Goal: Find specific page/section: Find specific page/section

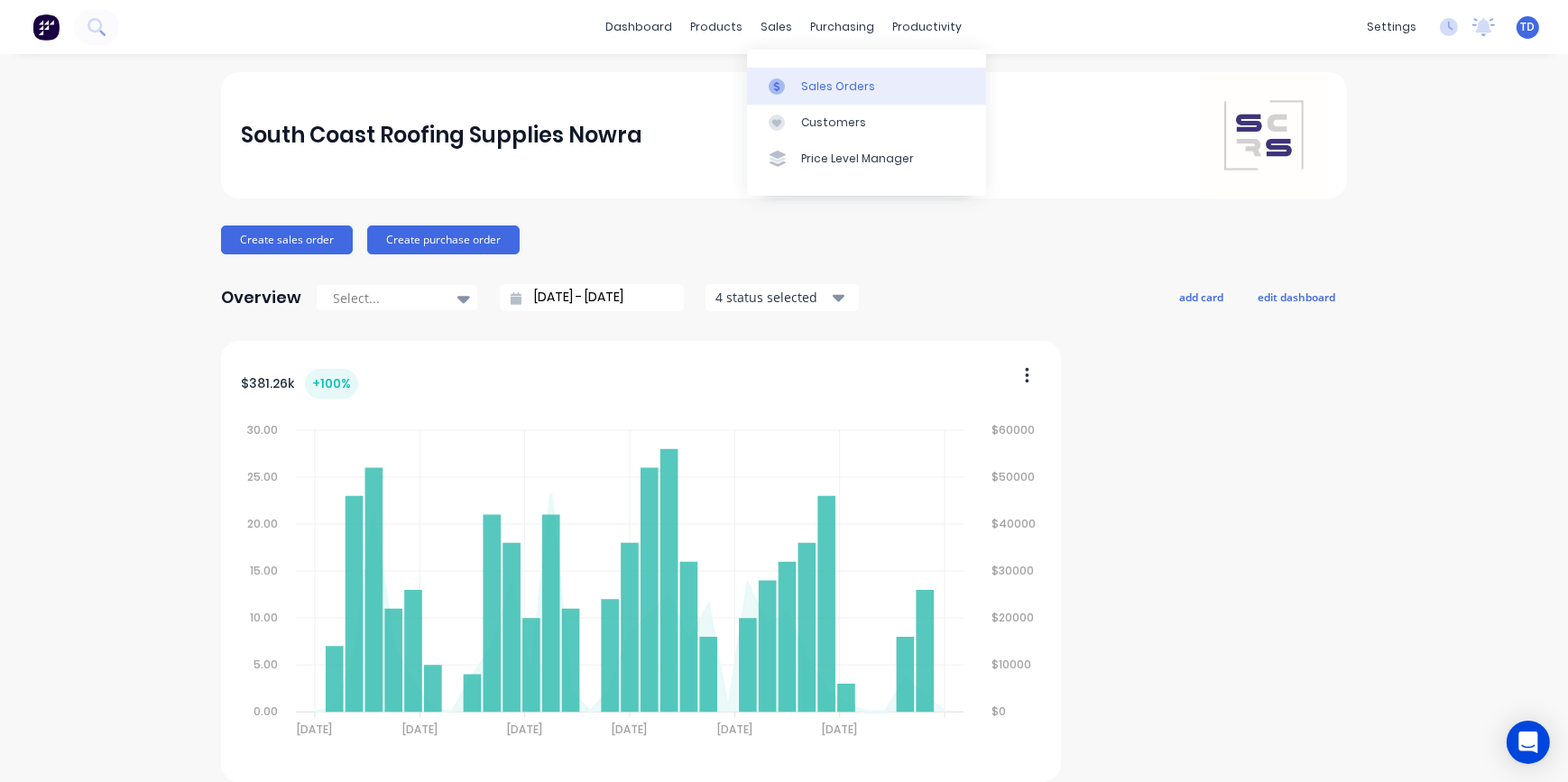
click at [811, 83] on div "Sales Orders" at bounding box center [838, 87] width 74 height 16
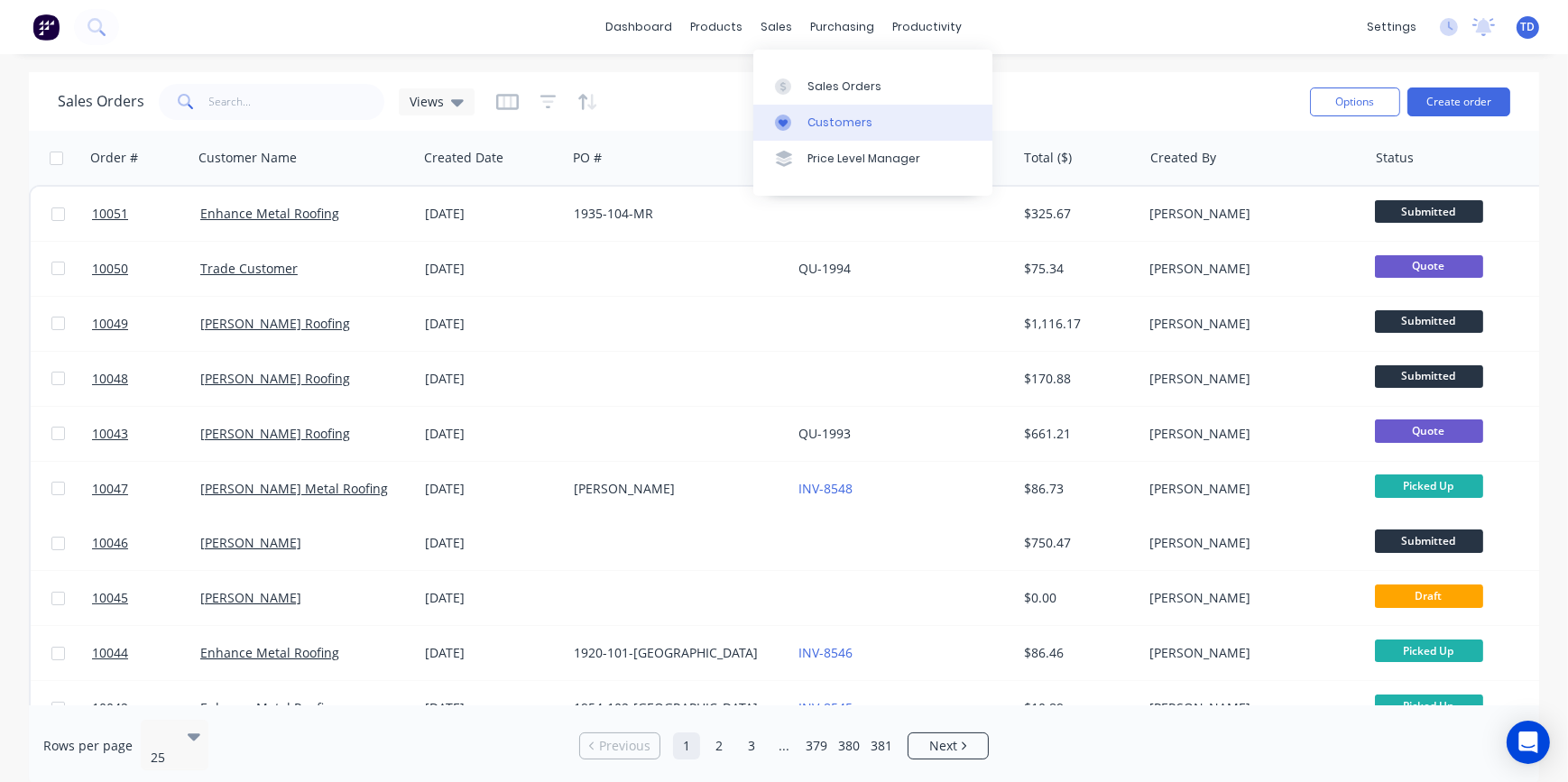
click at [844, 117] on div "Customers" at bounding box center [840, 123] width 65 height 16
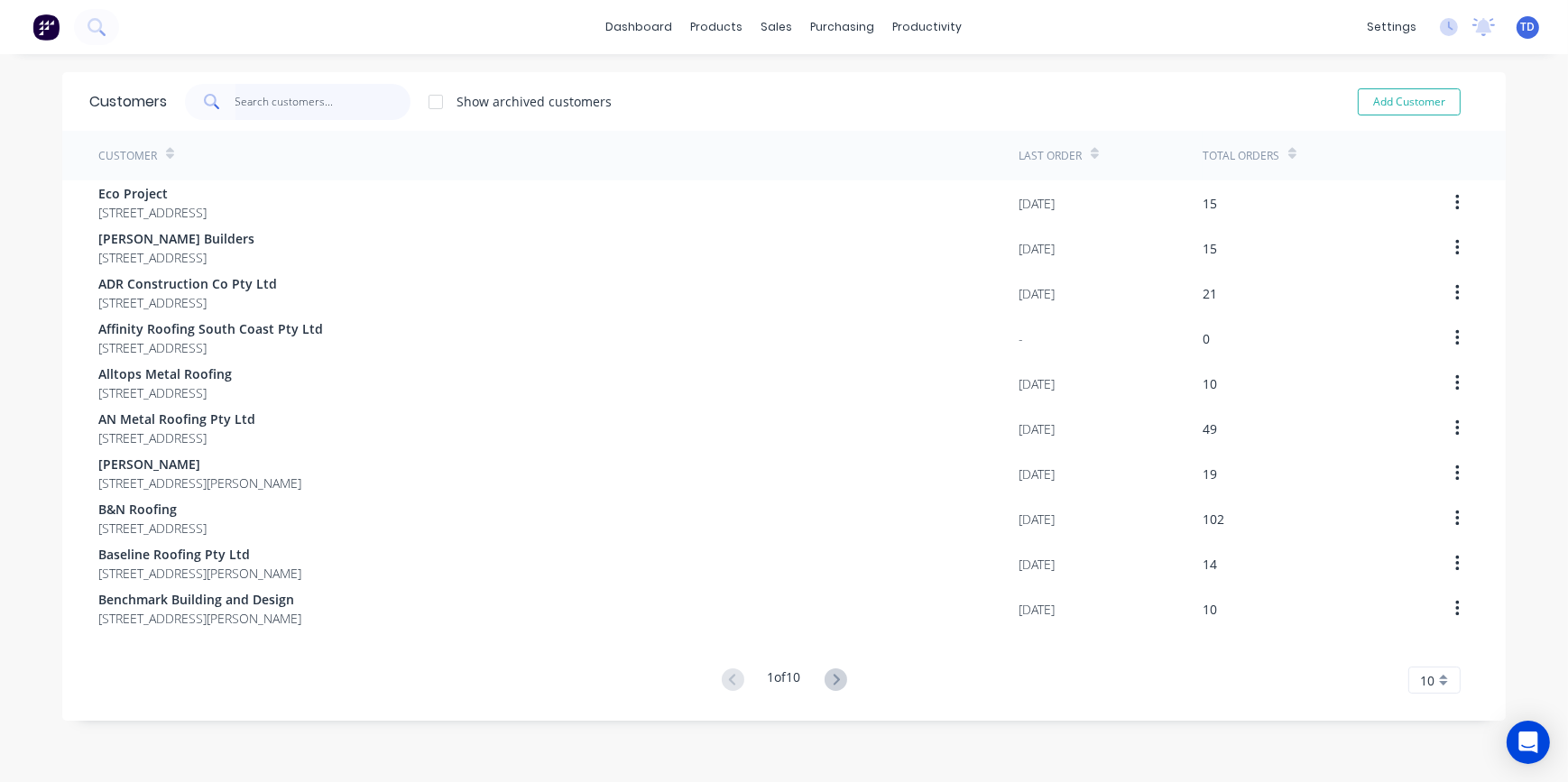
click at [246, 100] on input "text" at bounding box center [323, 102] width 176 height 36
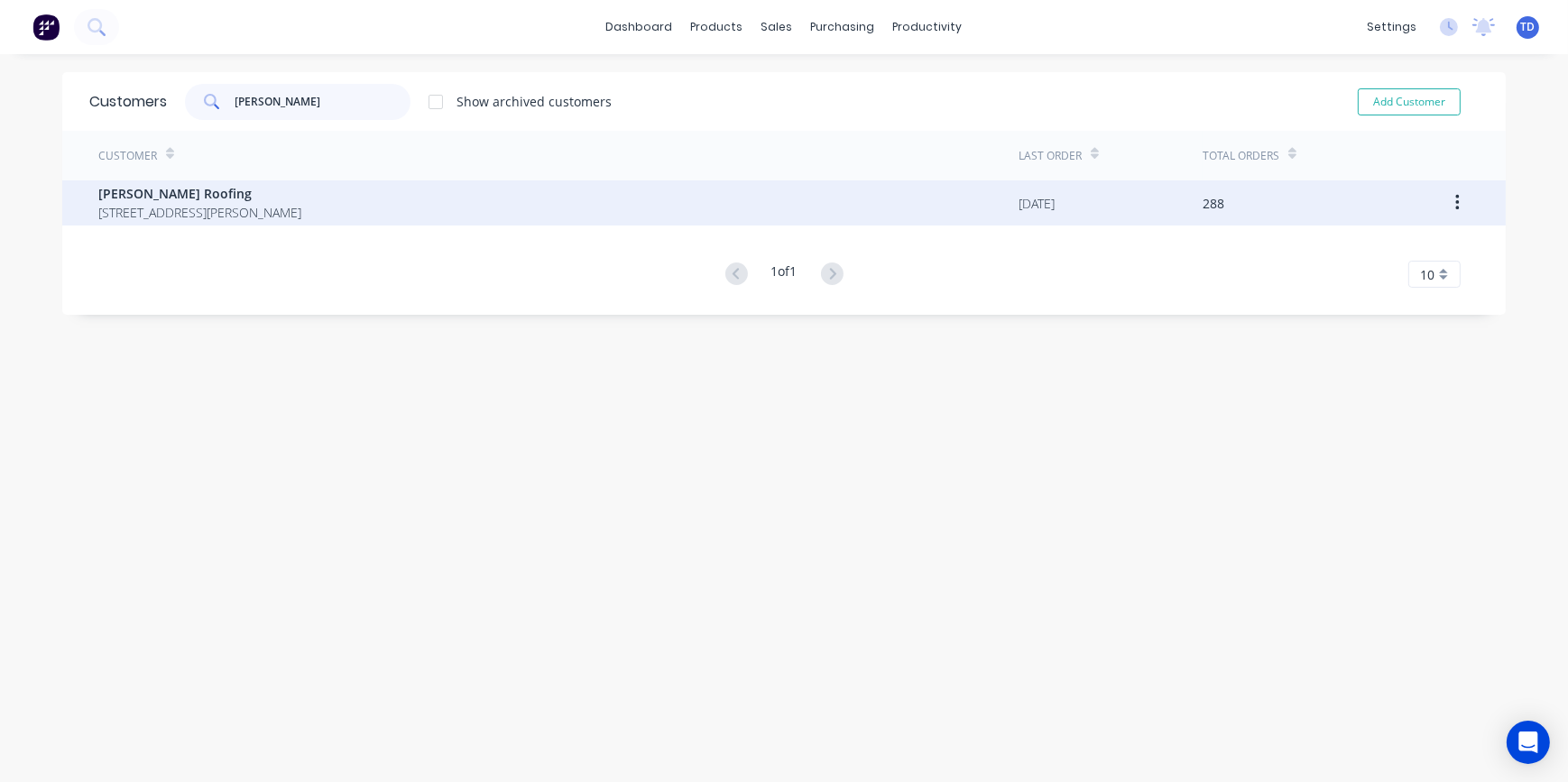
type input "nathan"
click at [243, 199] on span "Nathan Parnell Roofing" at bounding box center [199, 193] width 203 height 19
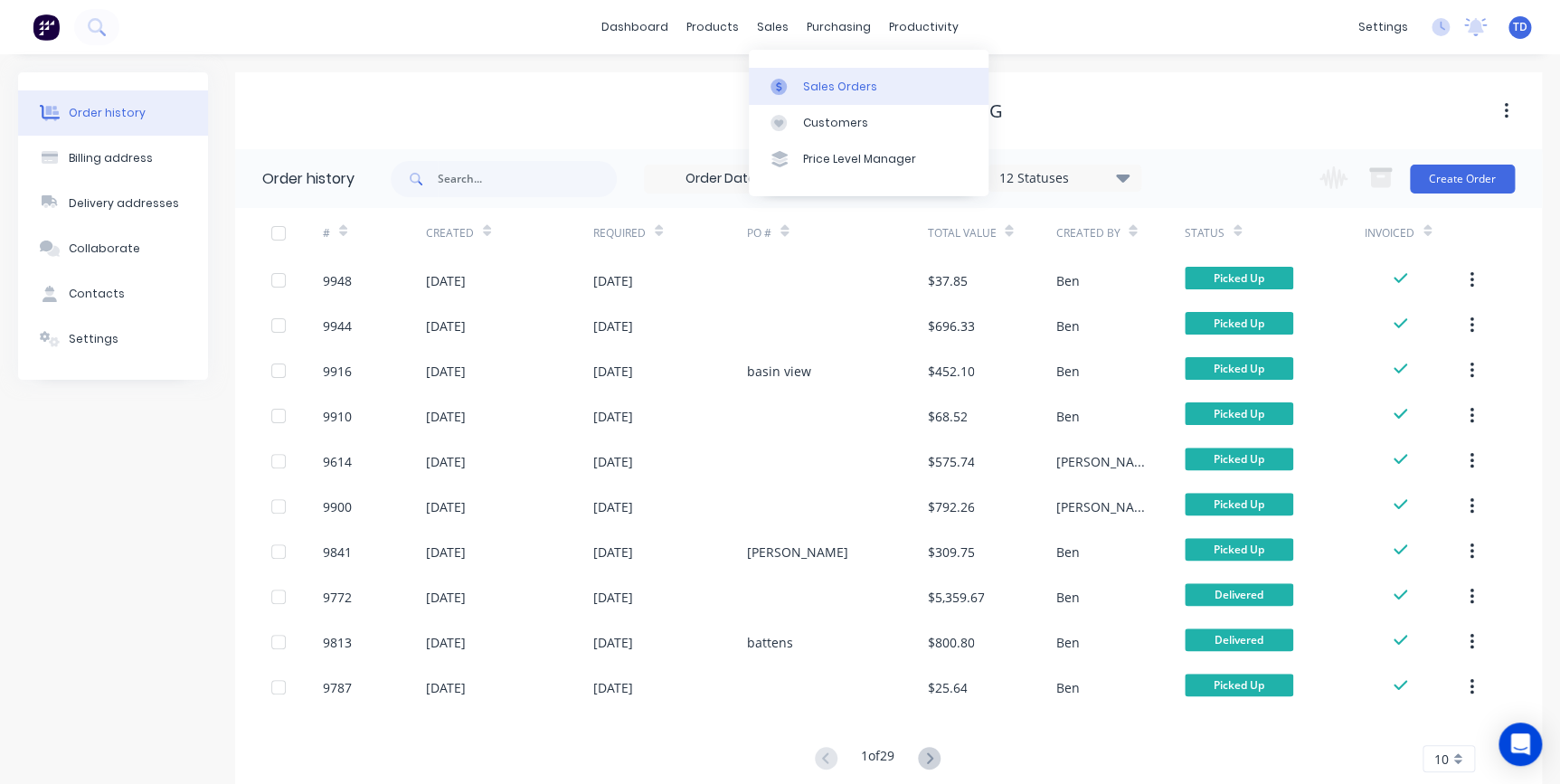
click at [812, 81] on div "Sales Orders" at bounding box center [840, 87] width 74 height 16
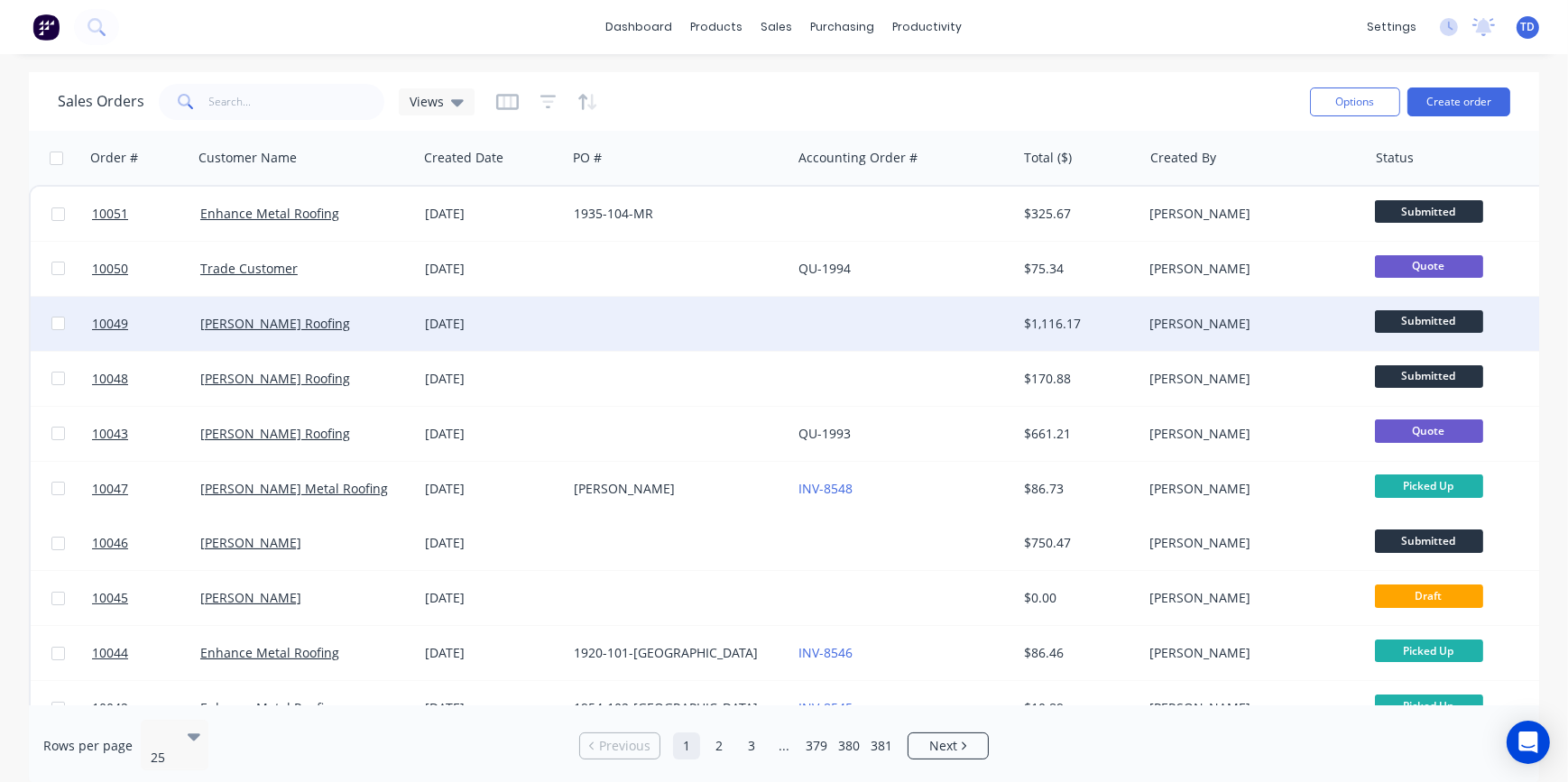
click at [918, 316] on div at bounding box center [903, 324] width 225 height 54
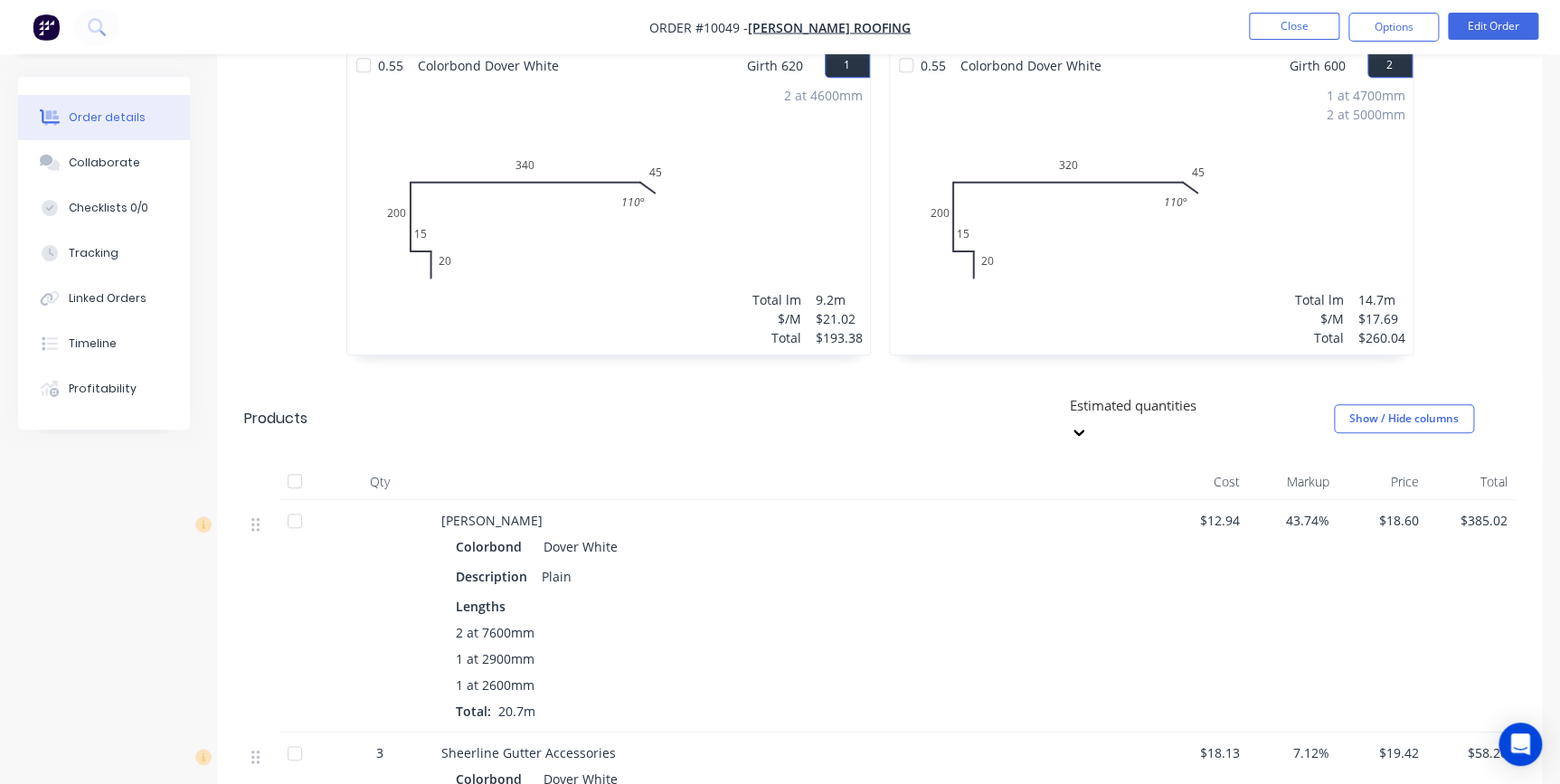
scroll to position [493, 0]
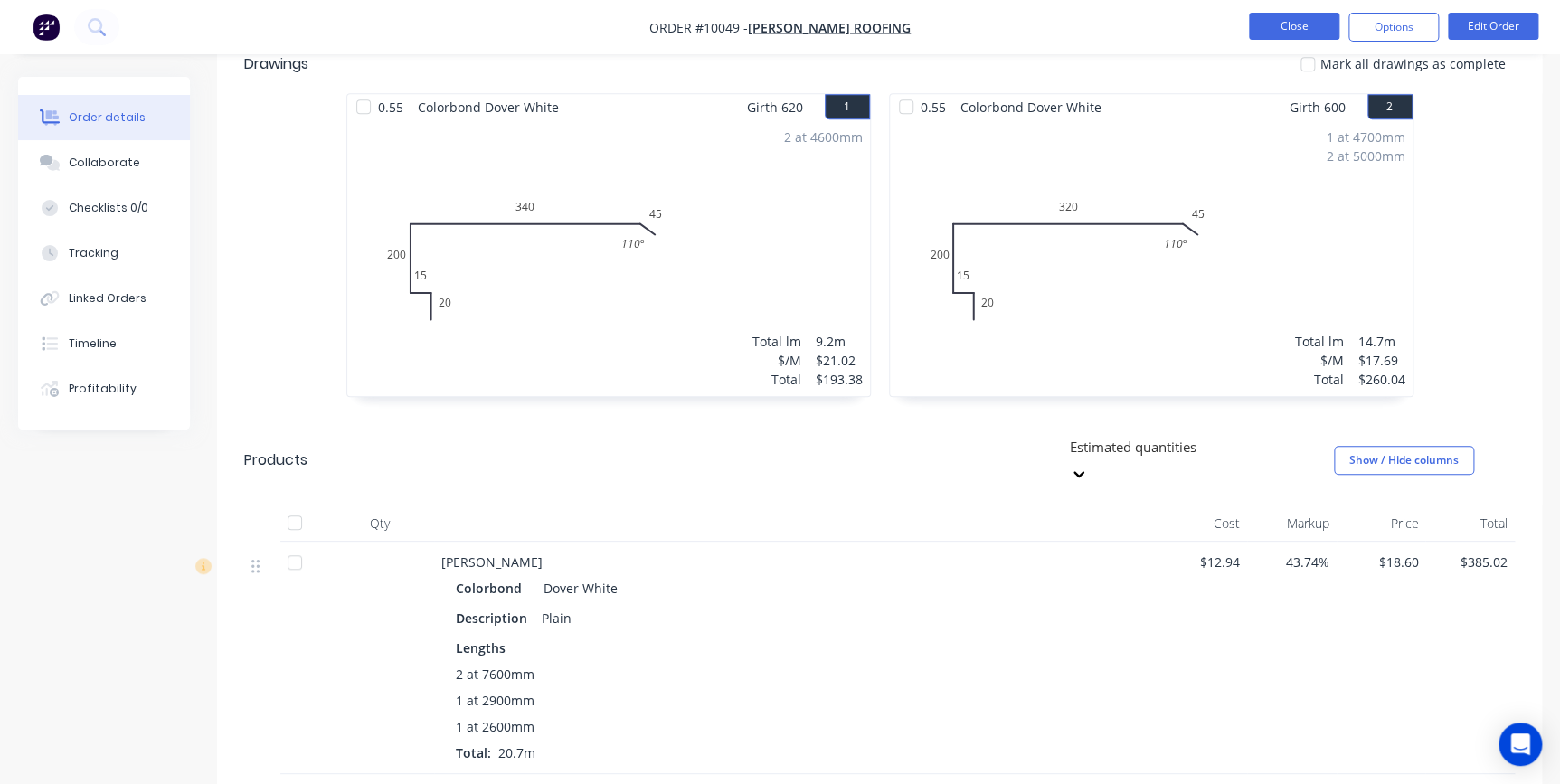
click at [1256, 22] on button "Close" at bounding box center [1294, 26] width 90 height 27
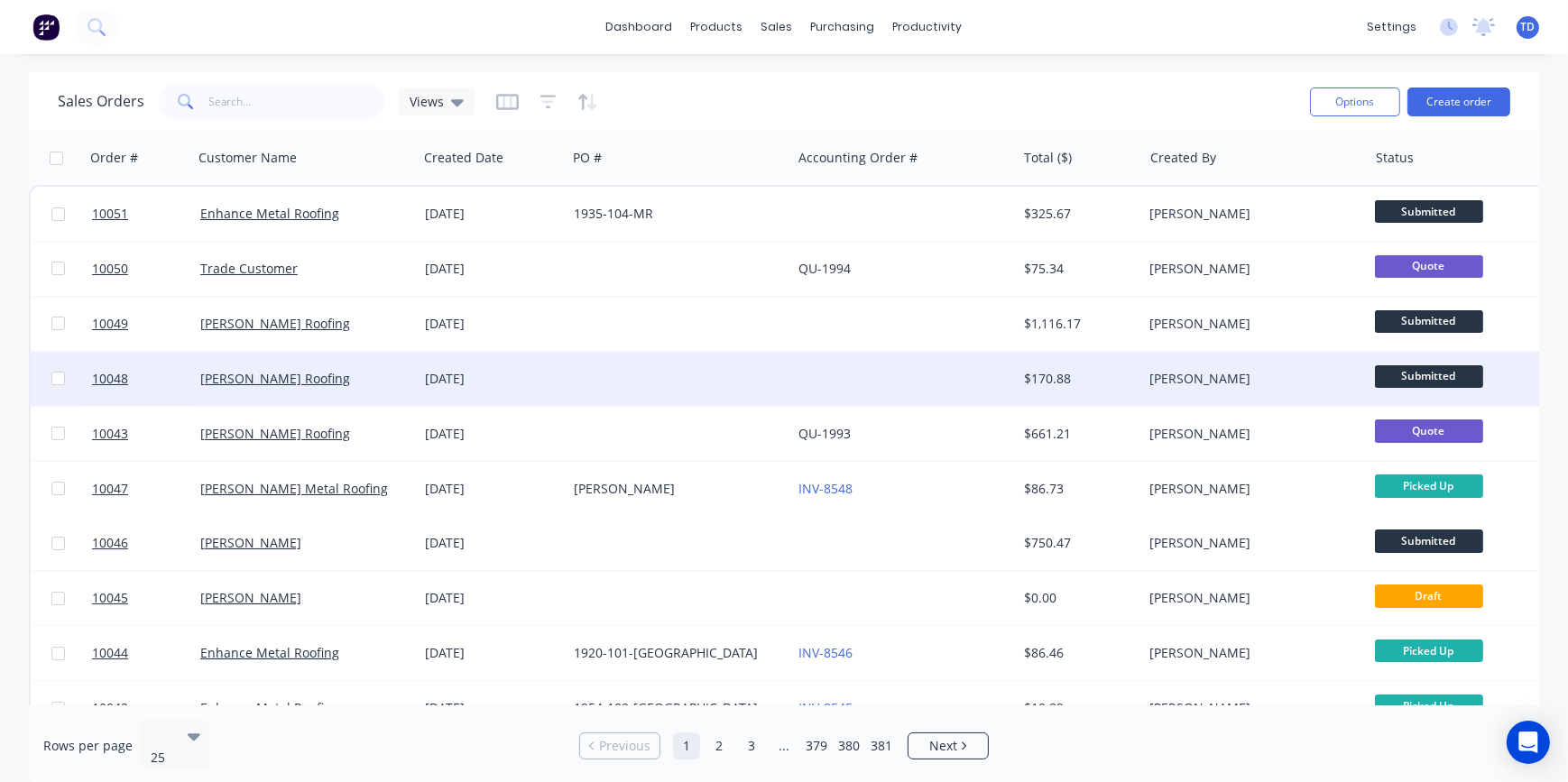
click at [921, 377] on div at bounding box center [903, 379] width 225 height 54
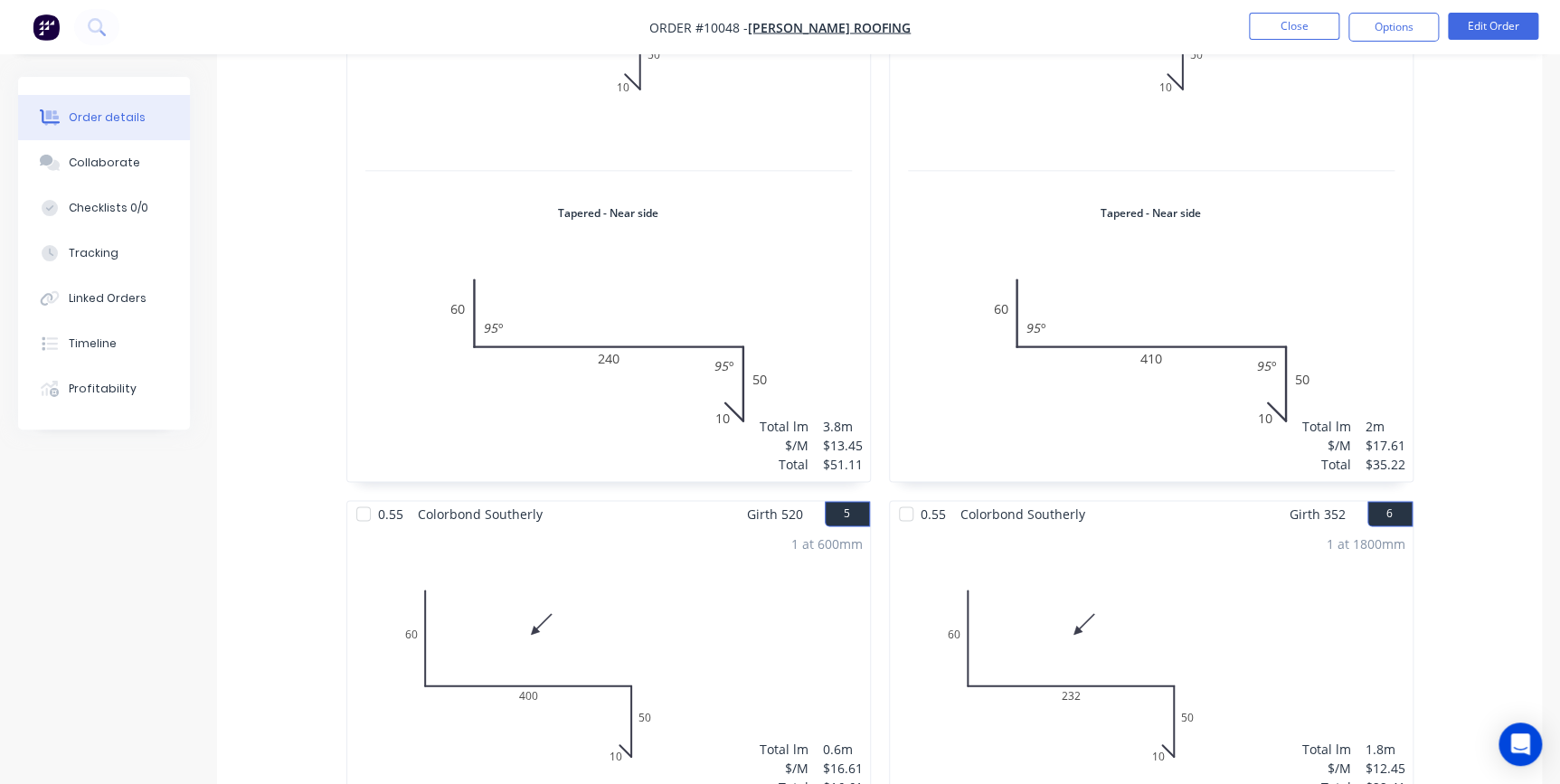
scroll to position [904, 0]
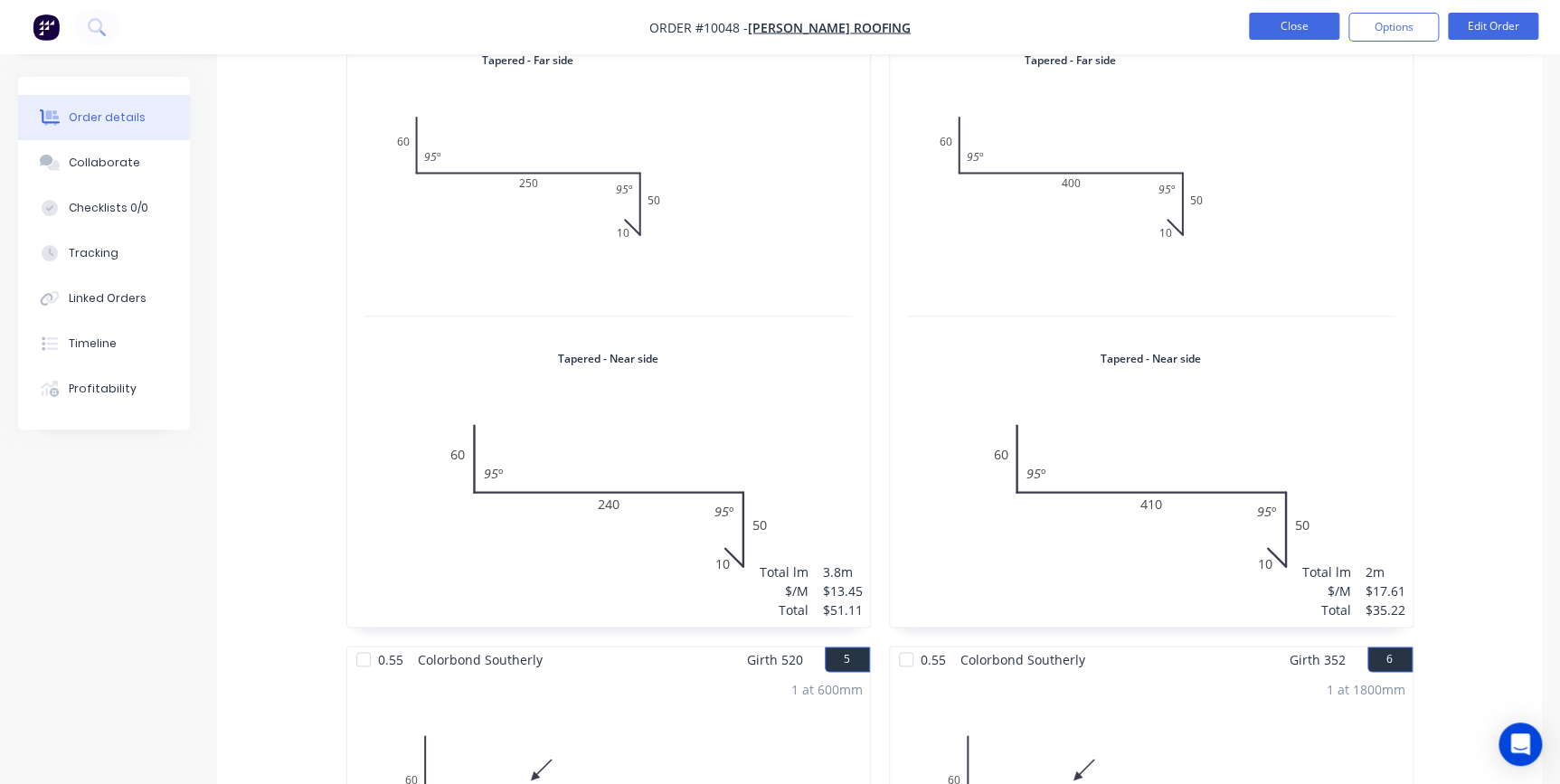
click at [1263, 38] on button "Close" at bounding box center [1294, 26] width 90 height 27
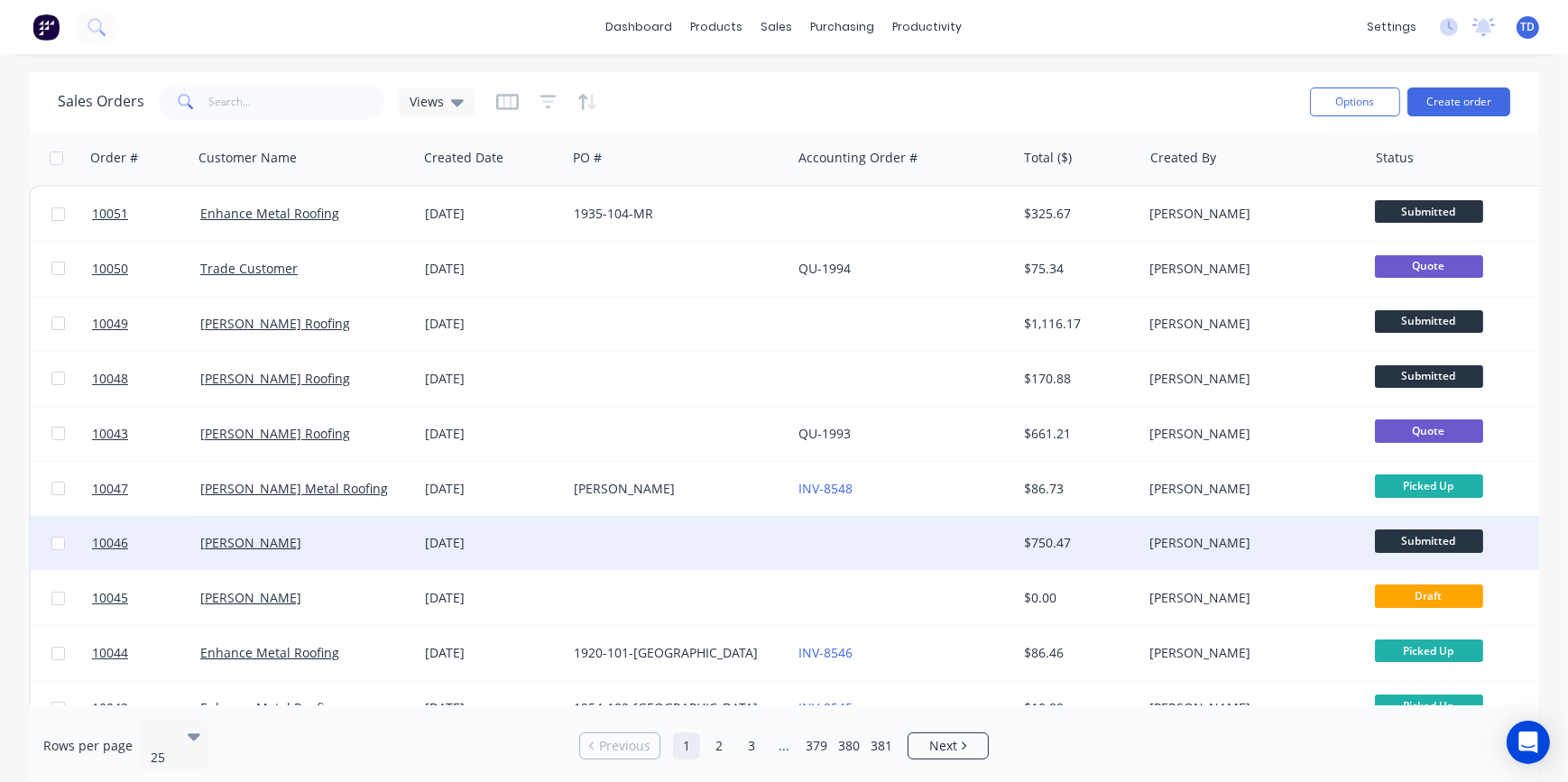
click at [922, 557] on div at bounding box center [903, 543] width 225 height 54
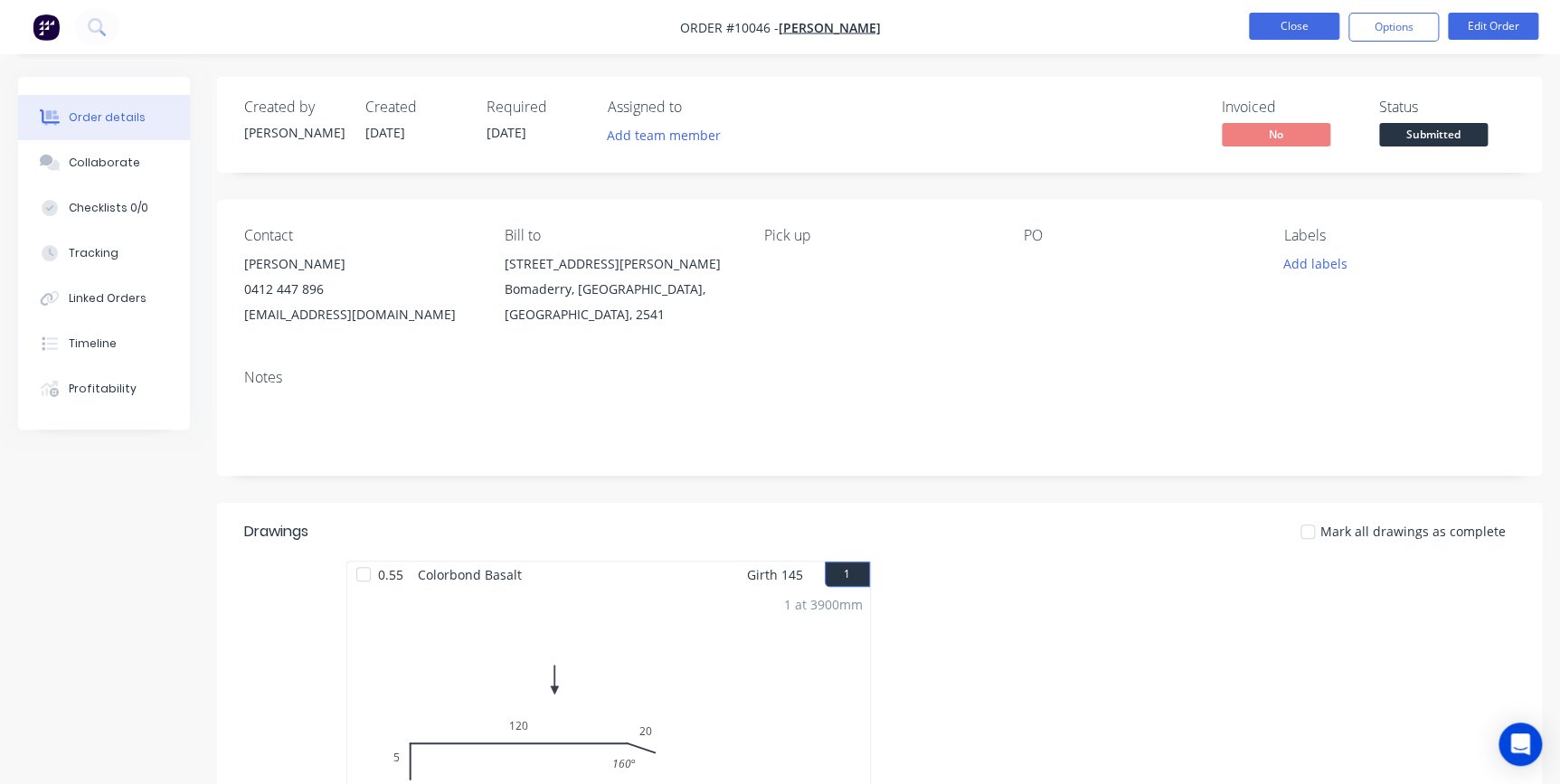
click at [1280, 24] on button "Close" at bounding box center [1294, 26] width 90 height 27
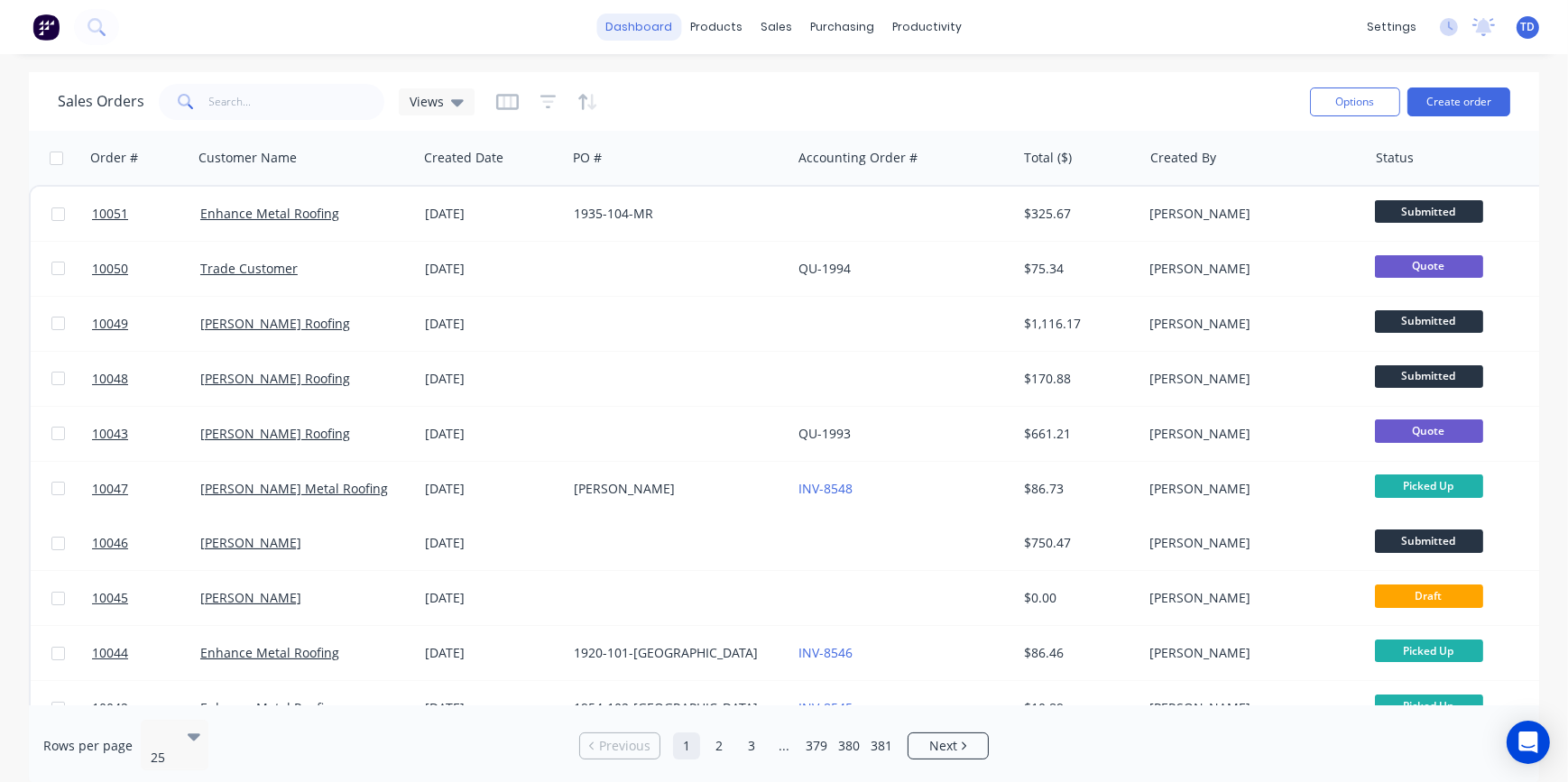
click at [649, 31] on link "dashboard" at bounding box center [640, 27] width 85 height 27
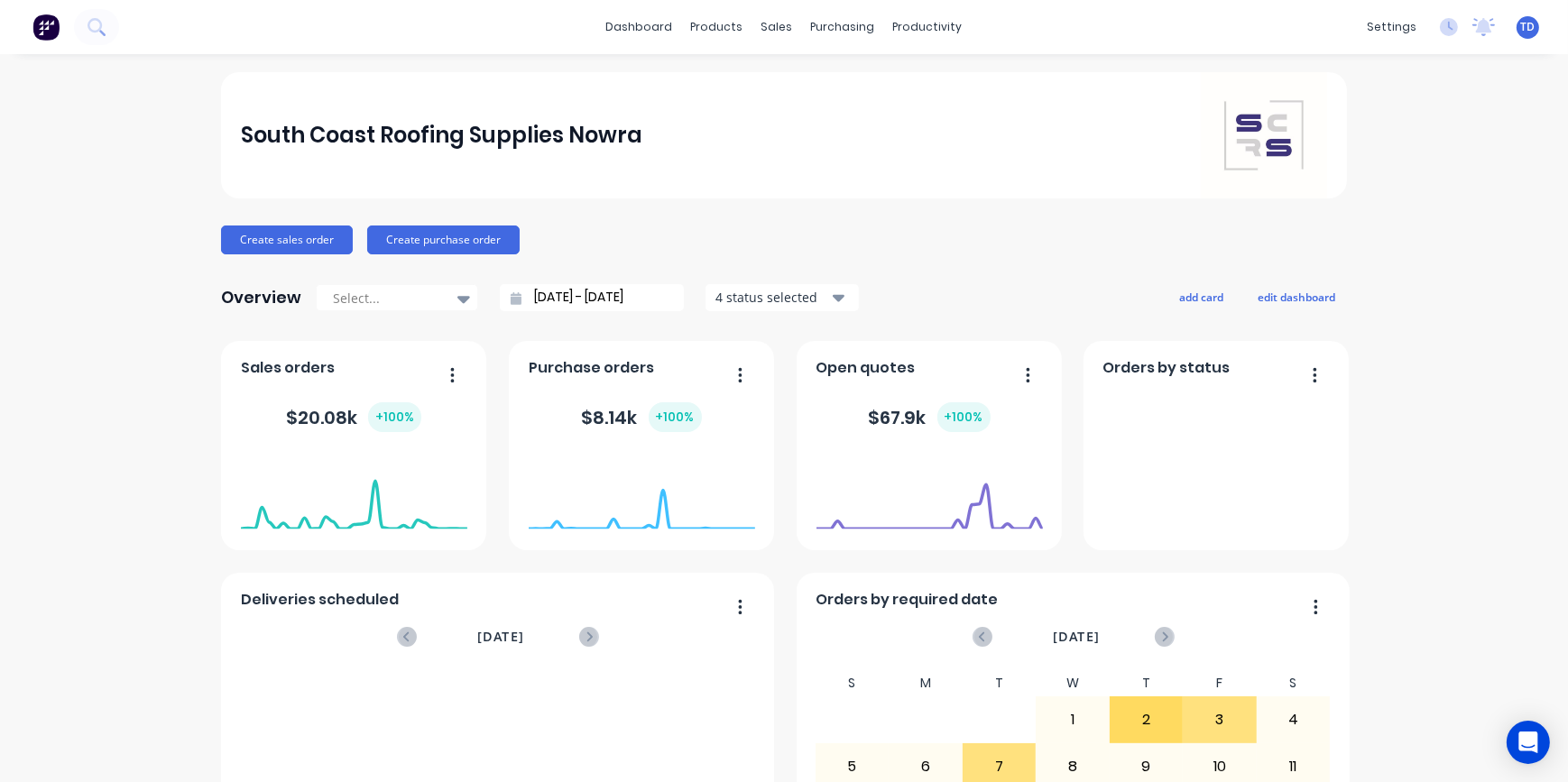
click at [1521, 31] on span "TD" at bounding box center [1528, 27] width 14 height 16
click at [1363, 225] on div "Sign out" at bounding box center [1374, 225] width 49 height 16
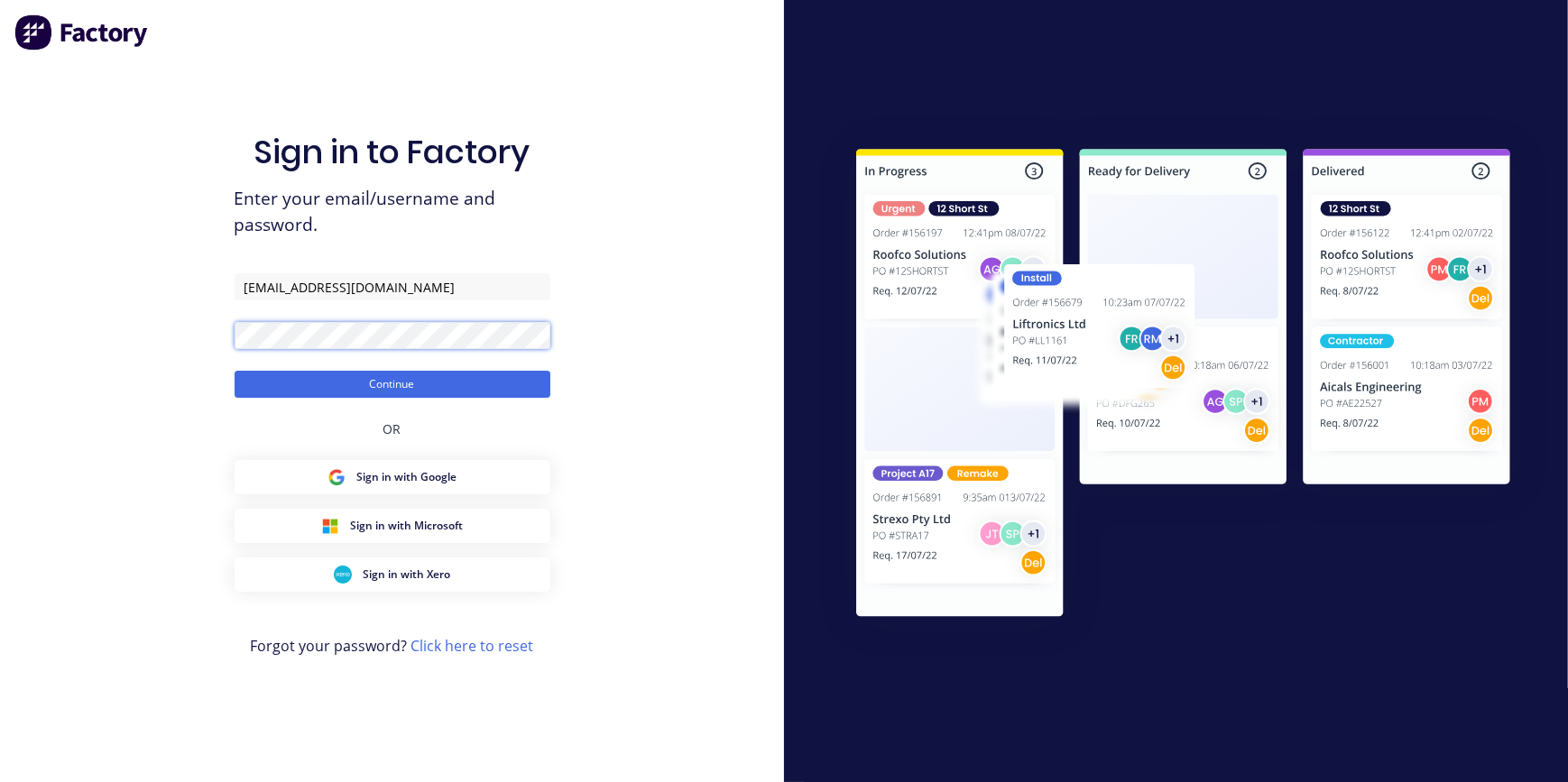
click at [235, 371] on button "Continue" at bounding box center [392, 384] width 316 height 27
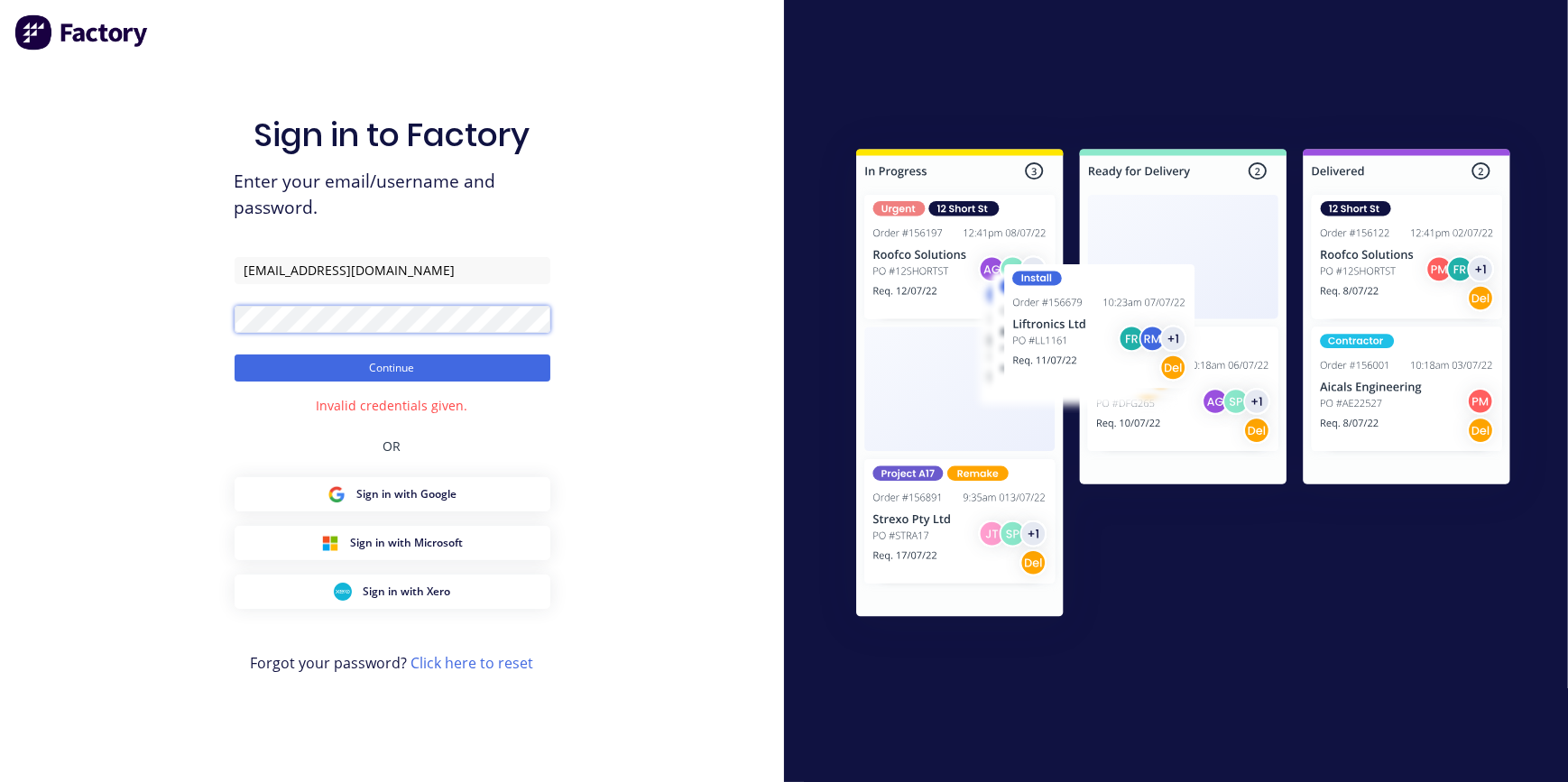
click at [235, 354] on button "Continue" at bounding box center [392, 368] width 316 height 27
